Goal: Information Seeking & Learning: Learn about a topic

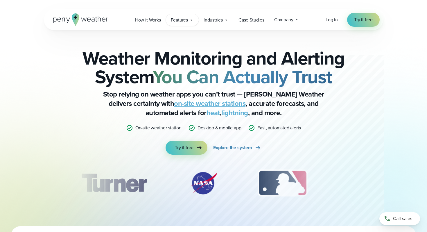
click at [185, 20] on span "Features" at bounding box center [179, 20] width 17 height 7
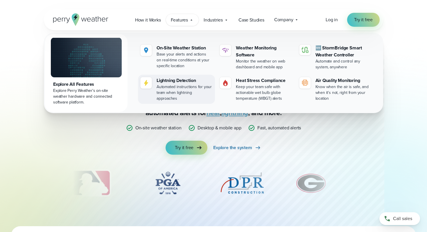
click at [187, 80] on div "Lightning Detection" at bounding box center [184, 80] width 56 height 7
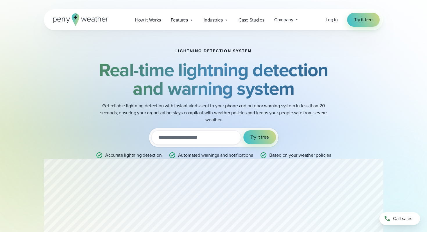
click at [331, 97] on h2 "Real-time lightning detection and warning system" at bounding box center [213, 78] width 281 height 37
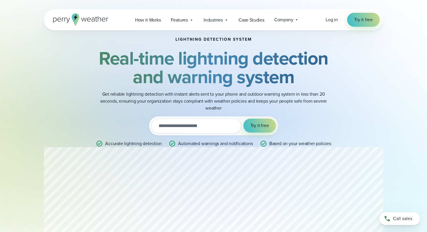
scroll to position [23, 0]
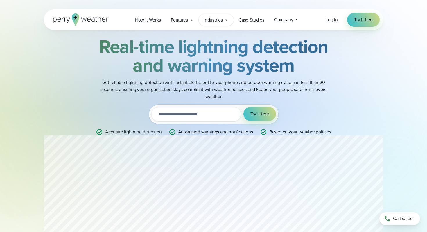
click at [215, 18] on span "Industries" at bounding box center [212, 20] width 19 height 7
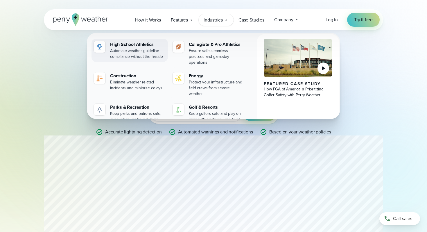
click at [97, 45] on img at bounding box center [99, 46] width 7 height 7
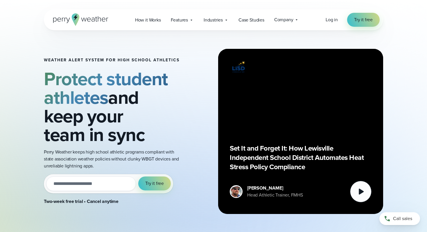
click at [419, 64] on div "Weather Alert System for High School Athletics Protect student athletes and kee…" at bounding box center [213, 131] width 418 height 202
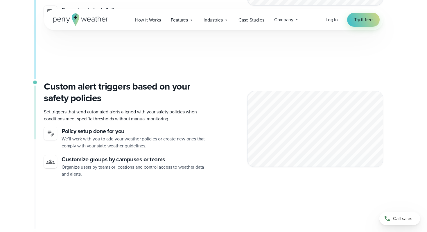
scroll to position [1399, 0]
